Goal: Task Accomplishment & Management: Manage account settings

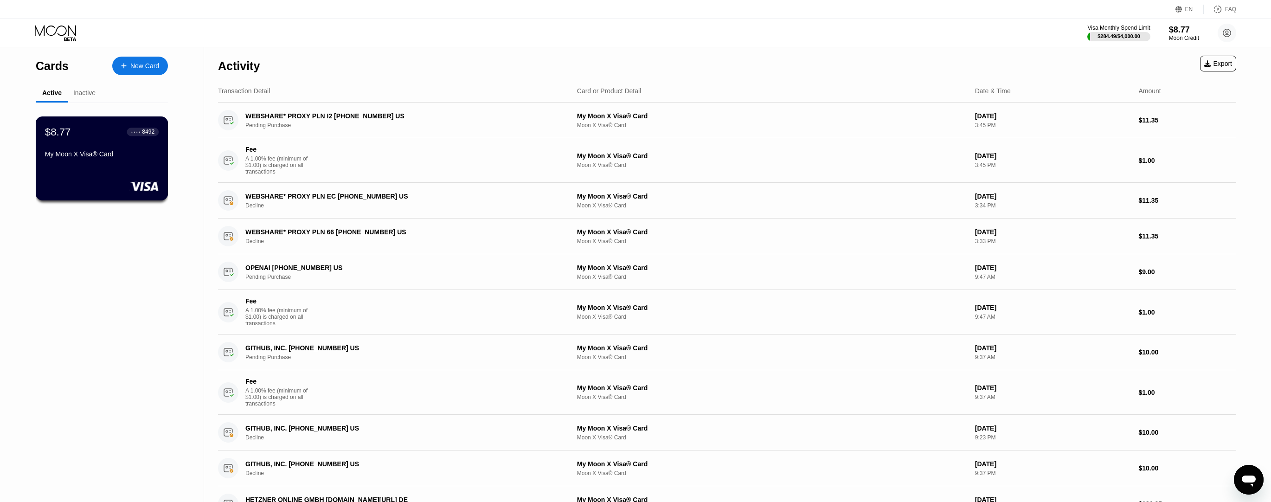
click at [97, 161] on div "My Moon X Visa® Card" at bounding box center [102, 155] width 114 height 11
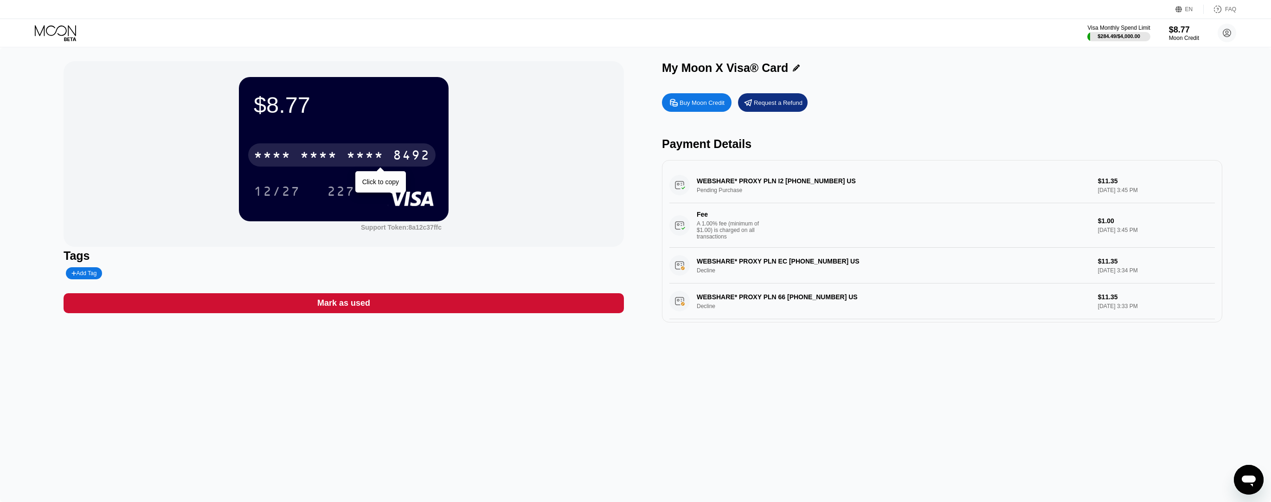
click at [325, 160] on div "* * * *" at bounding box center [318, 156] width 37 height 15
click at [325, 160] on div "6500" at bounding box center [318, 156] width 37 height 15
click at [754, 102] on div "Request a Refund" at bounding box center [778, 103] width 49 height 8
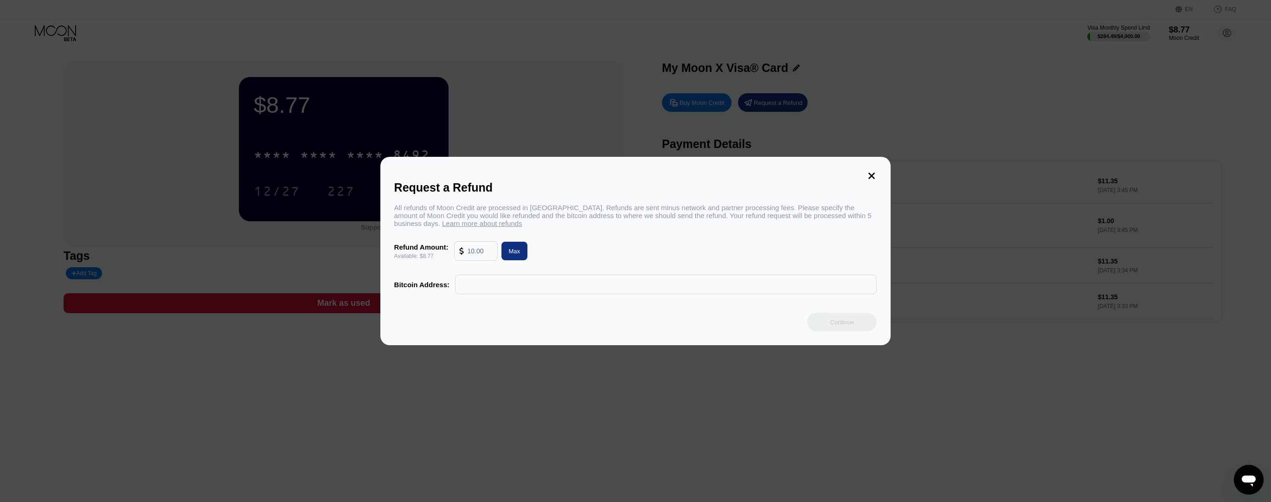
click at [632, 93] on div at bounding box center [638, 251] width 1277 height 502
click at [869, 178] on icon at bounding box center [872, 176] width 6 height 6
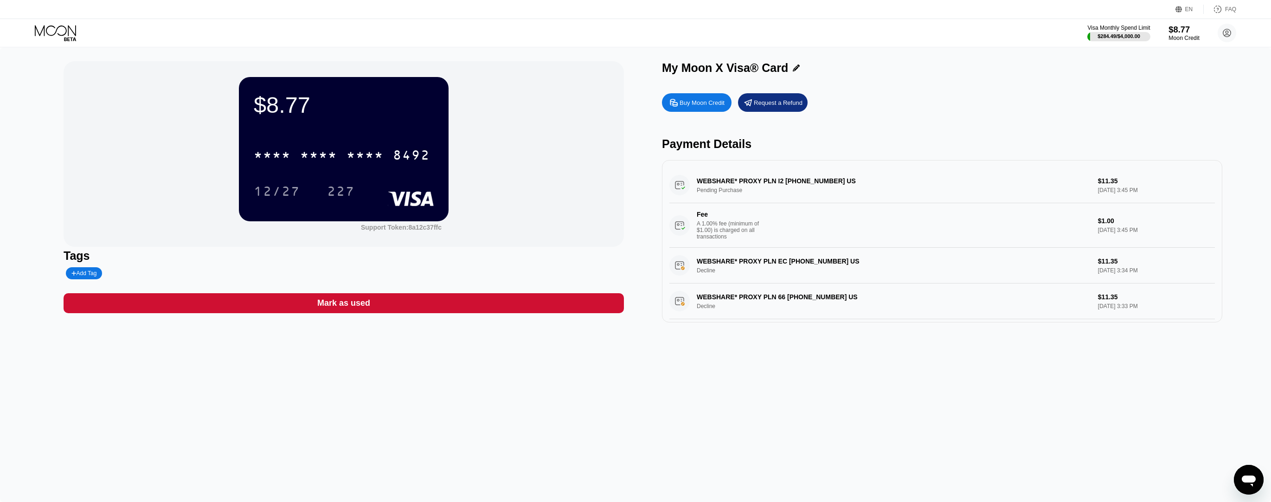
click at [1186, 38] on div "Moon Credit" at bounding box center [1184, 38] width 31 height 6
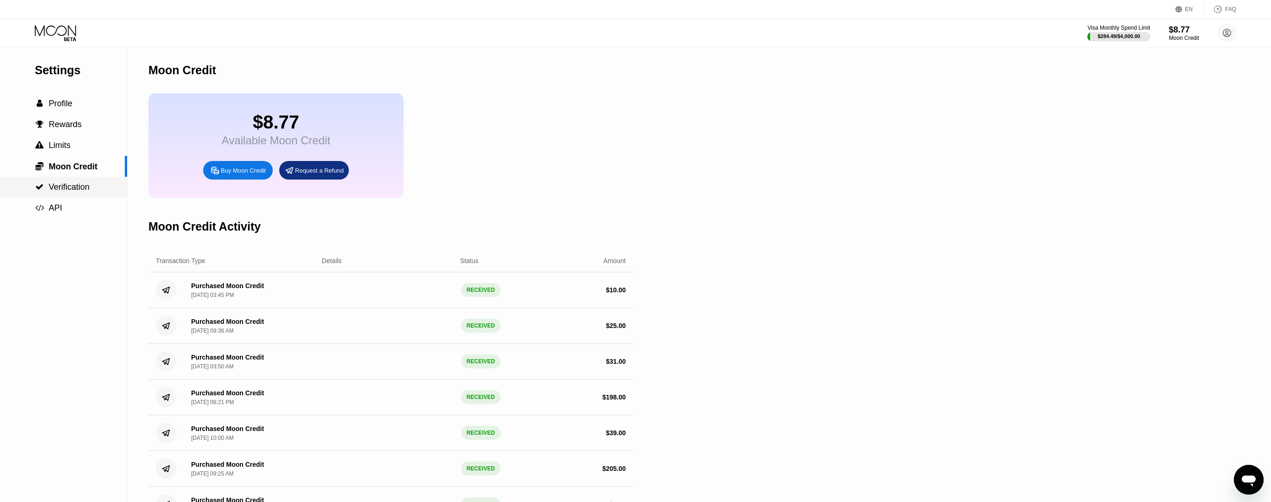
click at [69, 186] on span "Verification" at bounding box center [69, 186] width 41 height 9
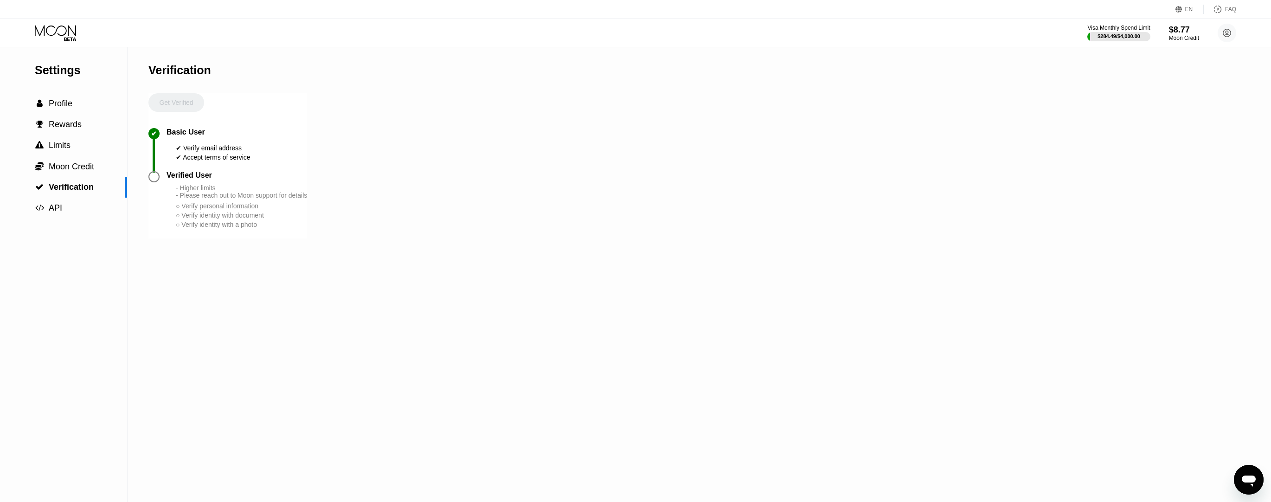
click at [156, 176] on div at bounding box center [153, 176] width 11 height 11
click at [75, 99] on div " Profile" at bounding box center [63, 104] width 127 height 10
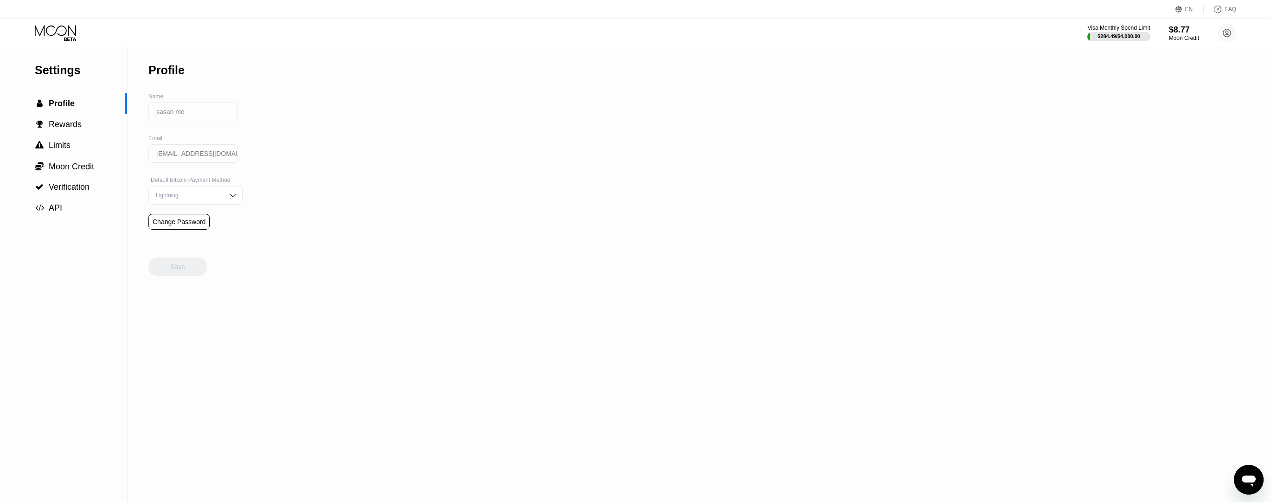
click at [55, 23] on div "Visa Monthly Spend Limit $284.49 / $4,000.00 $8.77 Moon Credit sasan mo [EMAIL_…" at bounding box center [635, 33] width 1271 height 28
click at [55, 31] on icon at bounding box center [56, 33] width 43 height 16
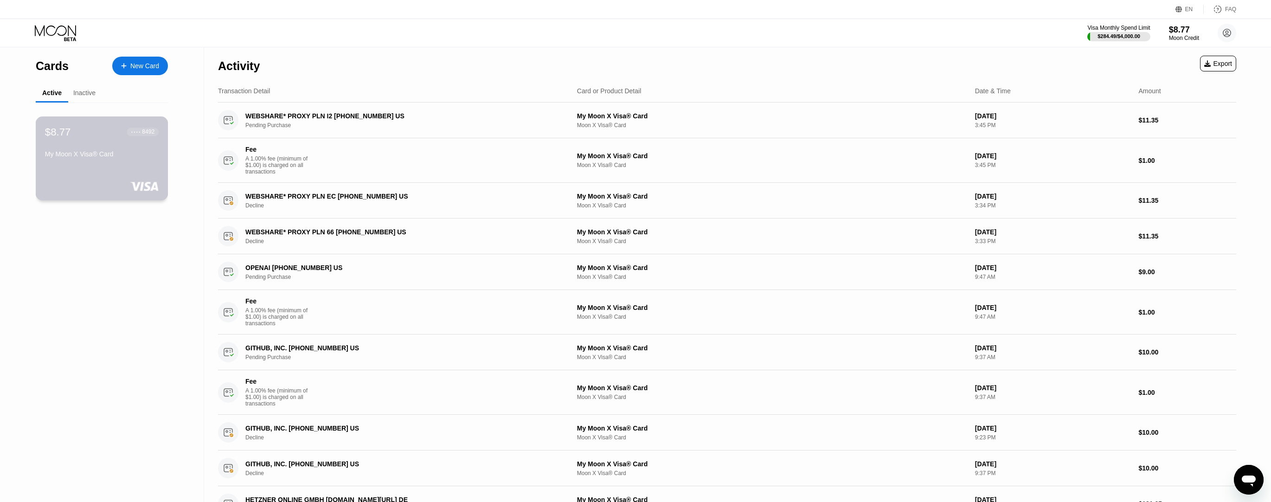
click at [113, 170] on div "$8.77 ● ● ● ● 8492 My Moon X Visa® Card" at bounding box center [102, 158] width 133 height 84
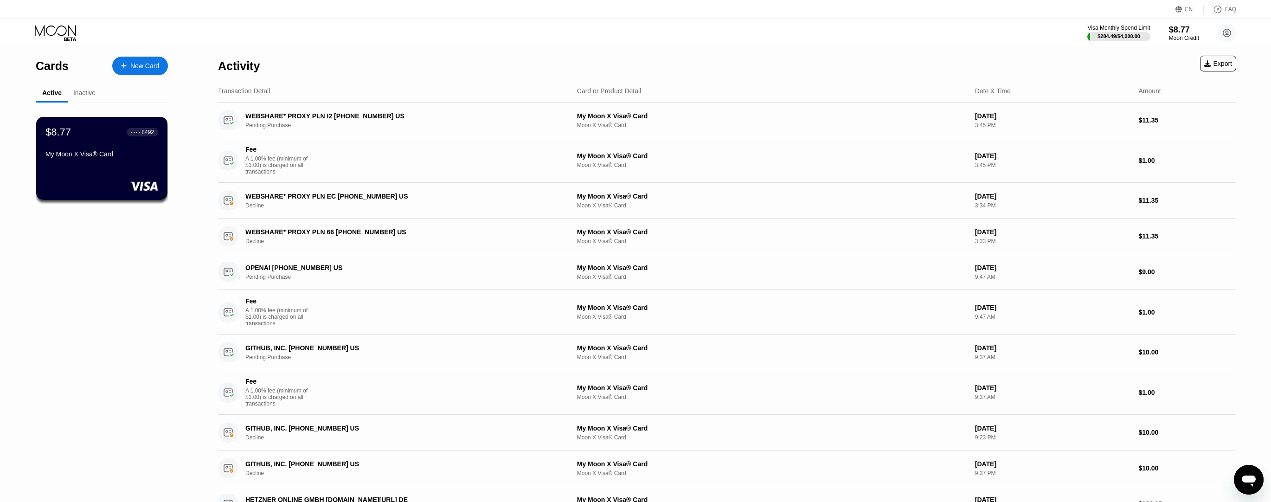
click at [83, 93] on div "Inactive" at bounding box center [84, 92] width 22 height 7
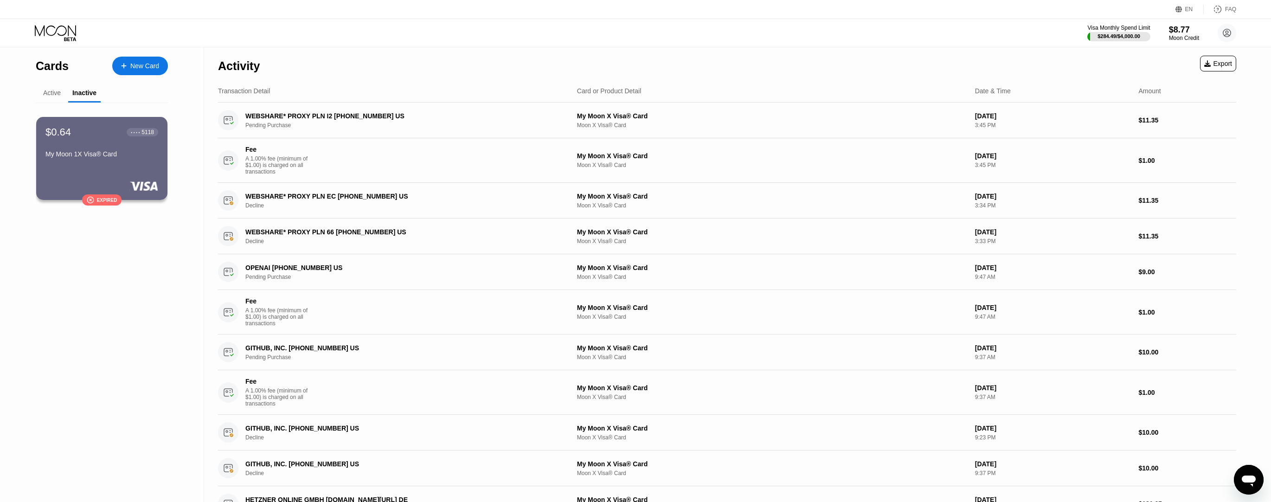
click at [50, 91] on div "Active" at bounding box center [52, 92] width 18 height 7
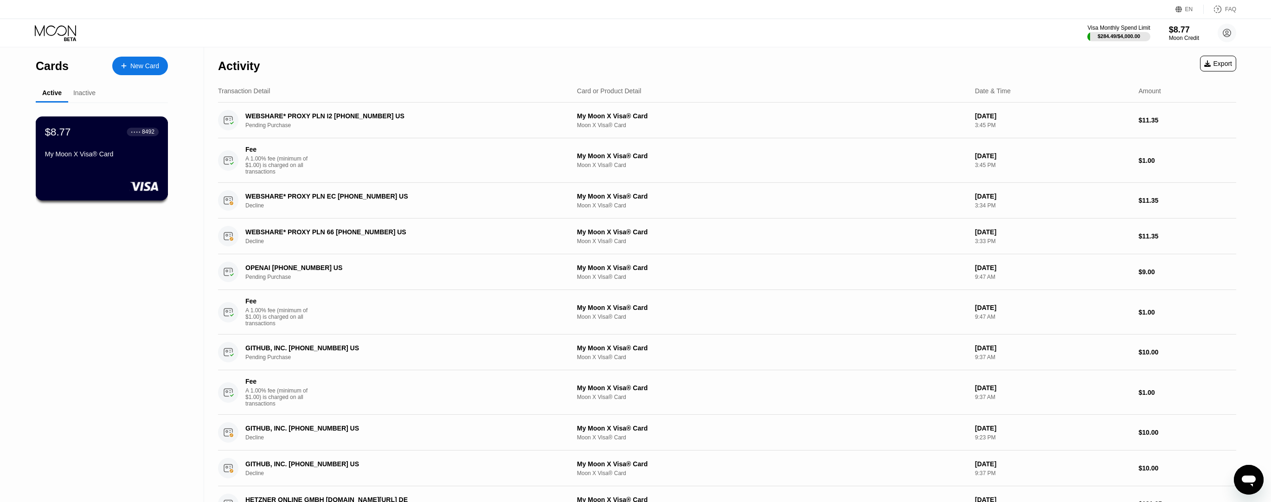
click at [80, 134] on div "$8.77 ● ● ● ● 8492" at bounding box center [102, 132] width 114 height 12
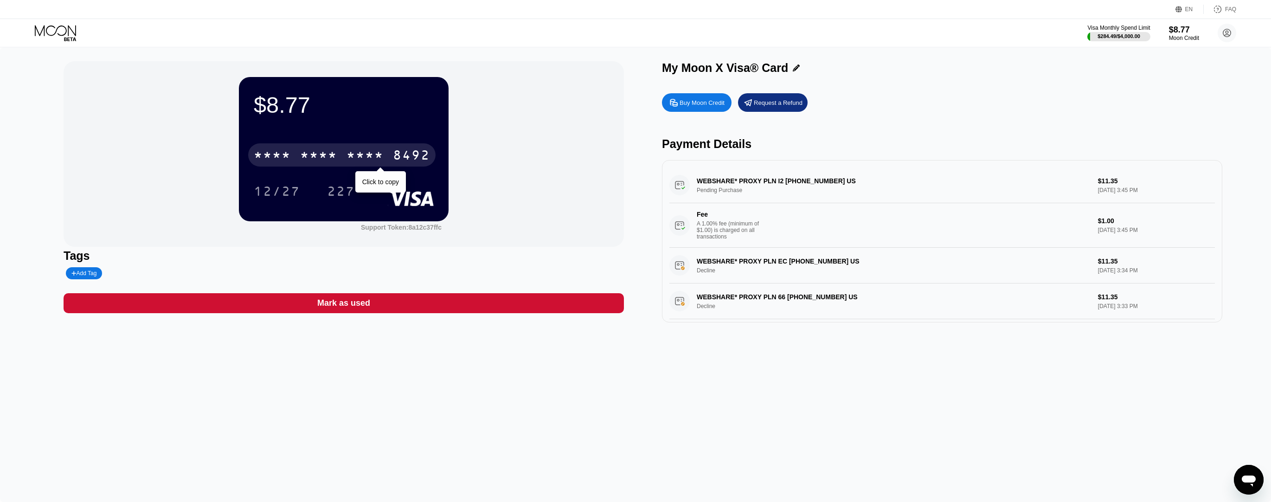
click at [344, 157] on div "* * * * * * * * * * * * 8492" at bounding box center [341, 154] width 187 height 23
click at [323, 157] on div "6500" at bounding box center [318, 156] width 37 height 15
click at [393, 151] on div "8492" at bounding box center [411, 156] width 37 height 15
click at [328, 158] on div "6500" at bounding box center [318, 156] width 37 height 15
click at [338, 192] on div "227" at bounding box center [341, 192] width 28 height 15
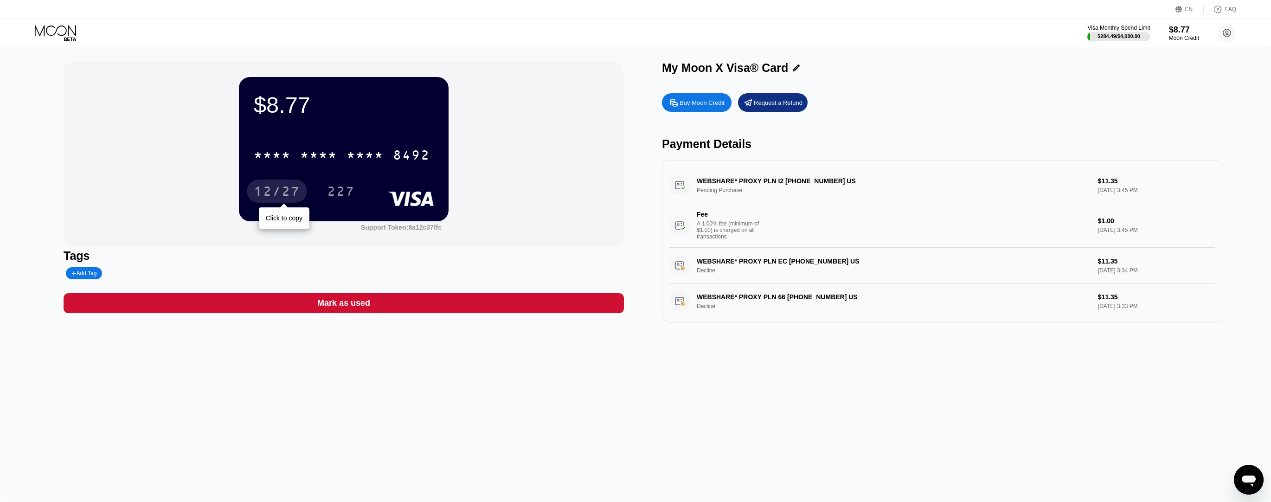
click at [286, 190] on div "12/27" at bounding box center [277, 192] width 46 height 15
click at [361, 152] on div "* * * *" at bounding box center [365, 156] width 37 height 15
click at [1231, 36] on circle at bounding box center [1227, 33] width 19 height 19
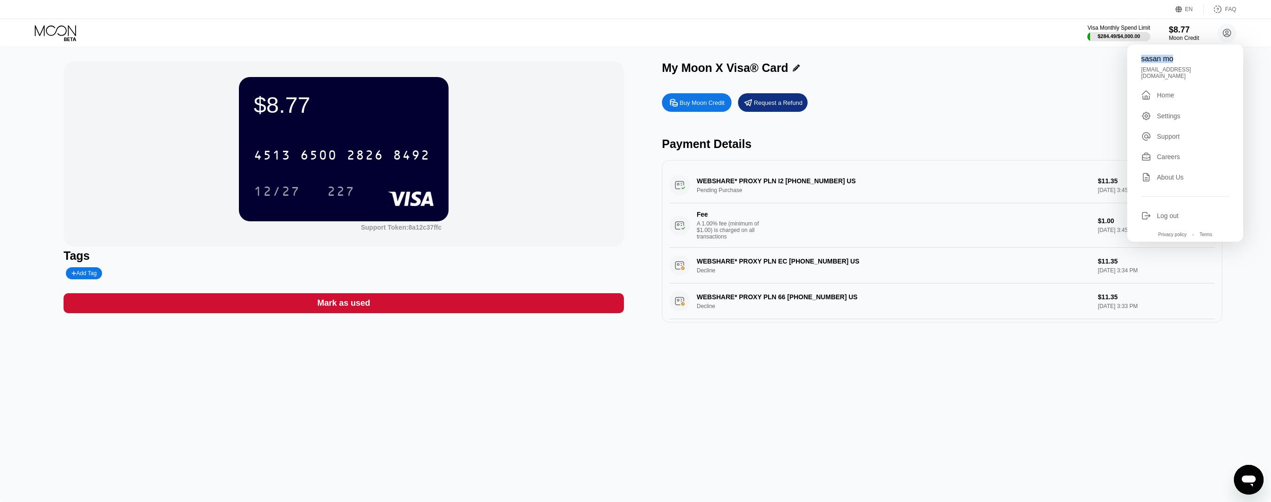
drag, startPoint x: 1142, startPoint y: 58, endPoint x: 1186, endPoint y: 60, distance: 44.6
click at [1186, 60] on div "sasan mo" at bounding box center [1185, 59] width 88 height 8
copy div "sasan mo"
click at [1156, 90] on div "" at bounding box center [1149, 95] width 16 height 11
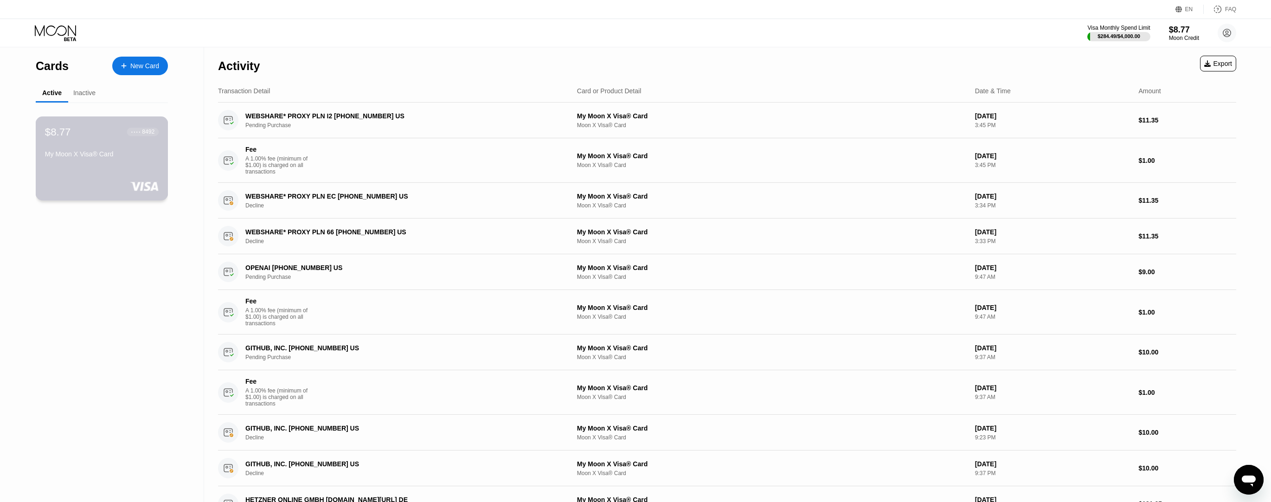
drag, startPoint x: 53, startPoint y: 152, endPoint x: 131, endPoint y: 155, distance: 78.0
click at [116, 154] on div "$8.77 ● ● ● ● 8492 My Moon X Visa® Card" at bounding box center [102, 158] width 133 height 84
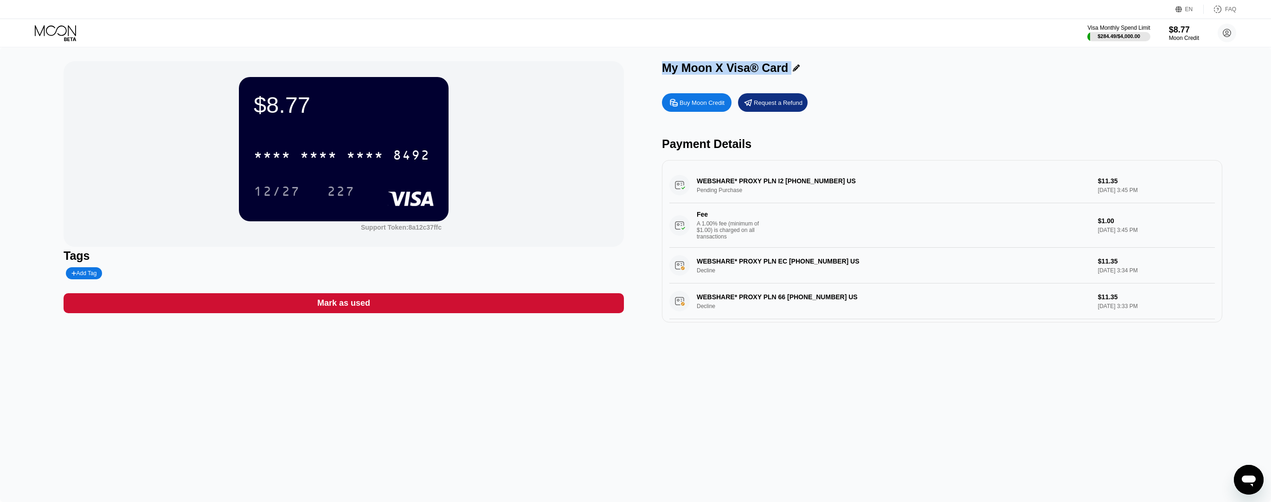
drag, startPoint x: 665, startPoint y: 69, endPoint x: 787, endPoint y: 69, distance: 122.0
click at [787, 69] on div "My Moon X Visa® Card" at bounding box center [942, 67] width 560 height 13
click at [666, 68] on div "My Moon X Visa® Card" at bounding box center [725, 67] width 126 height 13
drag, startPoint x: 661, startPoint y: 68, endPoint x: 735, endPoint y: 69, distance: 73.8
click at [735, 69] on div "$8.77 * * * * * * * * * * * * 8492 12/27 227 Support Token: 8a12c37ffc Tags Add…" at bounding box center [636, 191] width 1144 height 261
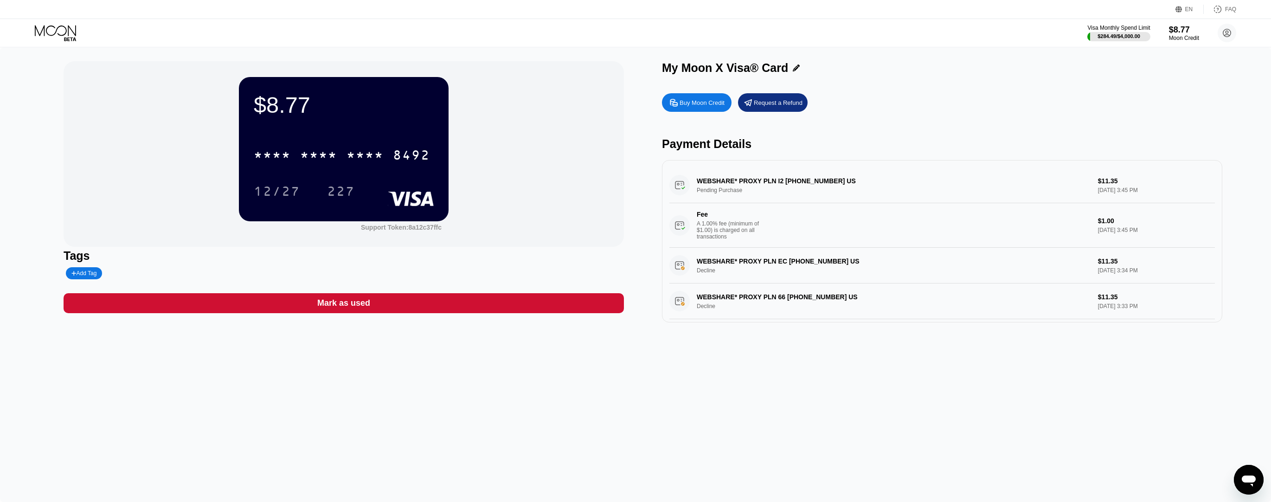
click at [716, 68] on div "My Moon X Visa® Card" at bounding box center [725, 67] width 126 height 13
drag, startPoint x: 663, startPoint y: 68, endPoint x: 727, endPoint y: 67, distance: 63.6
click at [727, 67] on div "My Moon X Visa® Card" at bounding box center [725, 67] width 126 height 13
click at [703, 69] on div "My Moon X Visa® Card" at bounding box center [725, 67] width 126 height 13
drag, startPoint x: 662, startPoint y: 68, endPoint x: 746, endPoint y: 69, distance: 83.5
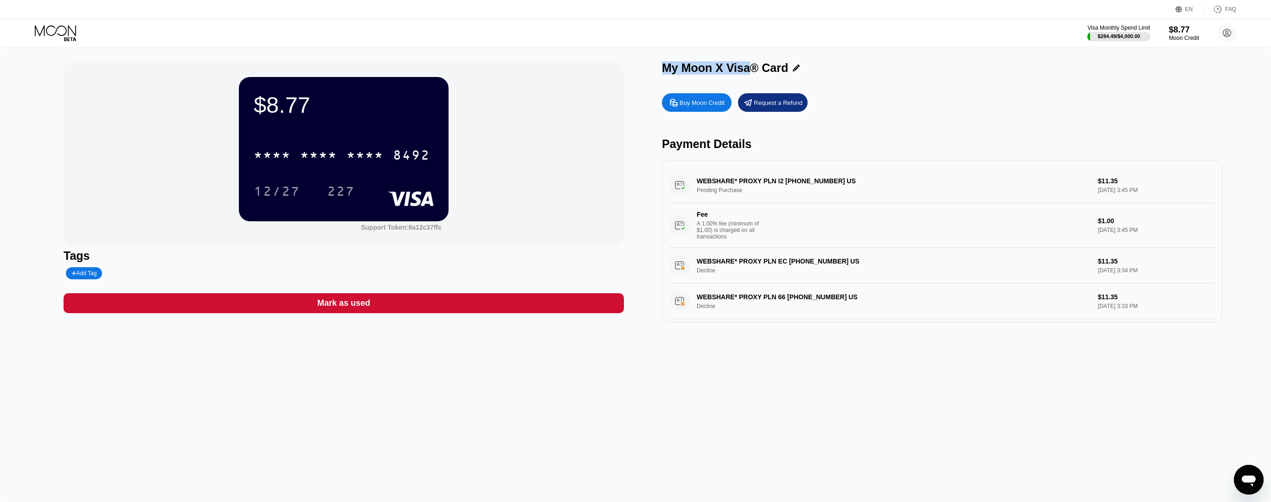
click at [746, 69] on div "My Moon X Visa® Card" at bounding box center [725, 67] width 126 height 13
copy div "My Moon X Visa"
click at [345, 159] on div "* * * * * * * * * * * * 8492" at bounding box center [341, 154] width 187 height 23
click at [273, 195] on div "12/27" at bounding box center [277, 192] width 46 height 15
click at [338, 191] on div "227" at bounding box center [341, 192] width 28 height 15
